Goal: Browse casually

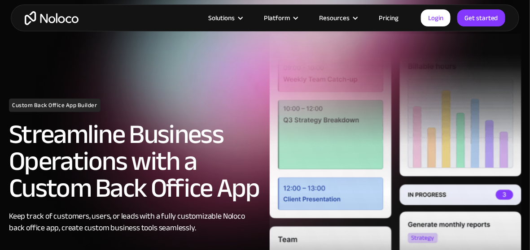
scroll to position [18, 0]
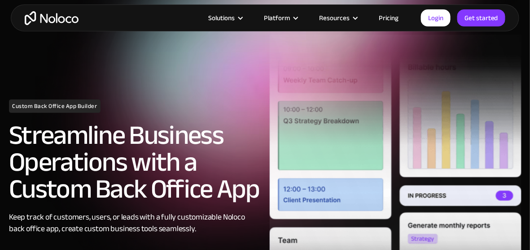
click at [430, 145] on img at bounding box center [396, 193] width 252 height 316
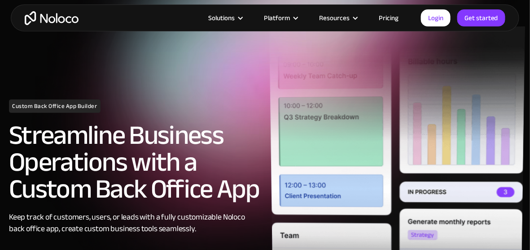
click at [438, 150] on img at bounding box center [397, 186] width 256 height 320
click at [440, 149] on img at bounding box center [397, 186] width 255 height 321
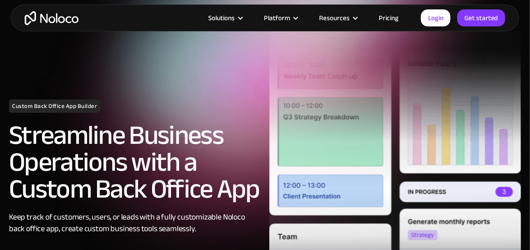
click at [442, 150] on img at bounding box center [395, 189] width 252 height 317
click at [329, 142] on img at bounding box center [395, 189] width 252 height 317
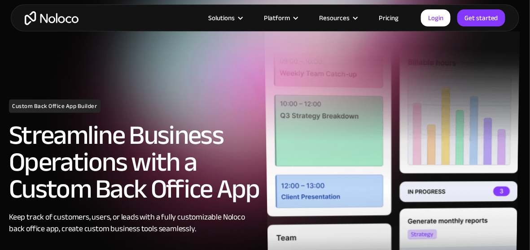
click at [318, 147] on img at bounding box center [391, 187] width 255 height 324
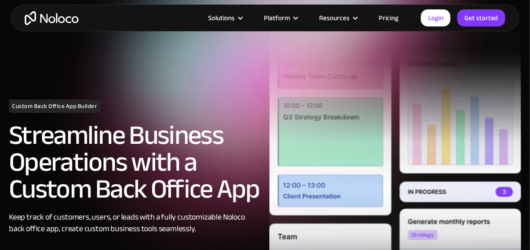
click at [316, 157] on img at bounding box center [395, 189] width 252 height 317
click at [403, 196] on img at bounding box center [395, 189] width 252 height 317
click at [392, 188] on img at bounding box center [395, 189] width 252 height 317
click at [396, 191] on img at bounding box center [395, 189] width 252 height 317
click at [395, 187] on img at bounding box center [395, 189] width 252 height 317
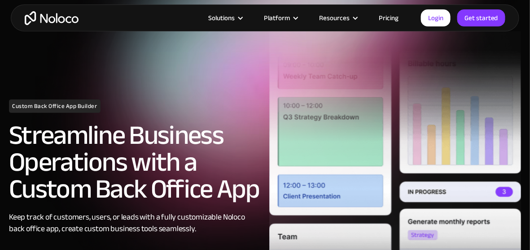
click at [393, 186] on img at bounding box center [395, 189] width 252 height 317
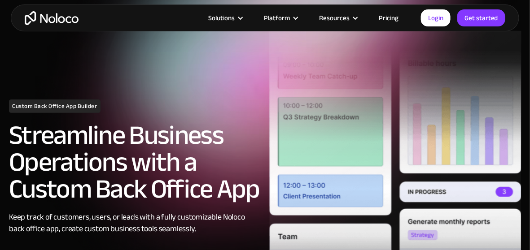
click at [394, 182] on img at bounding box center [395, 188] width 252 height 317
